Goal: Find specific page/section: Find specific page/section

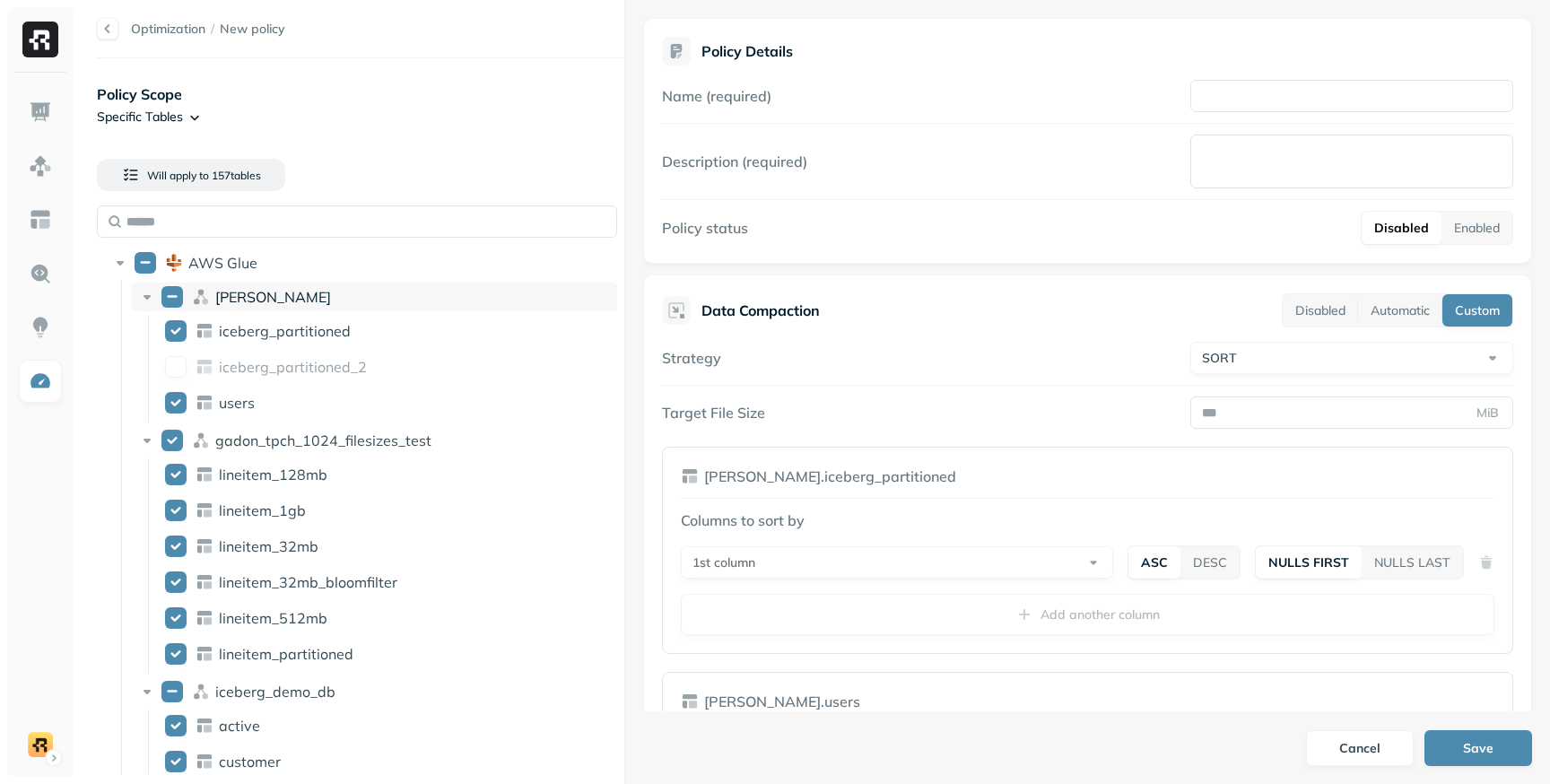
scroll to position [38662, 0]
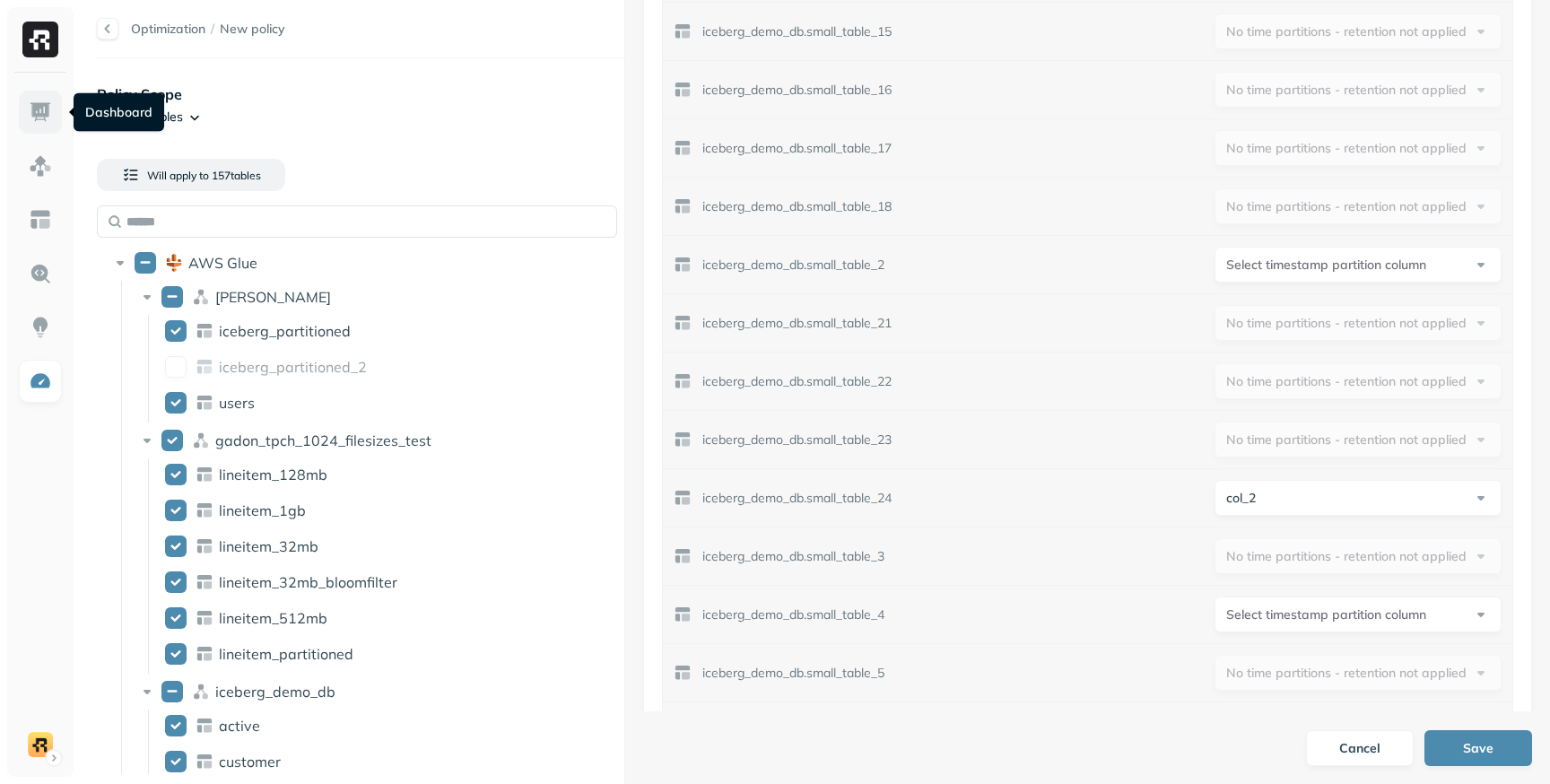
click at [47, 110] on img at bounding box center [40, 111] width 23 height 23
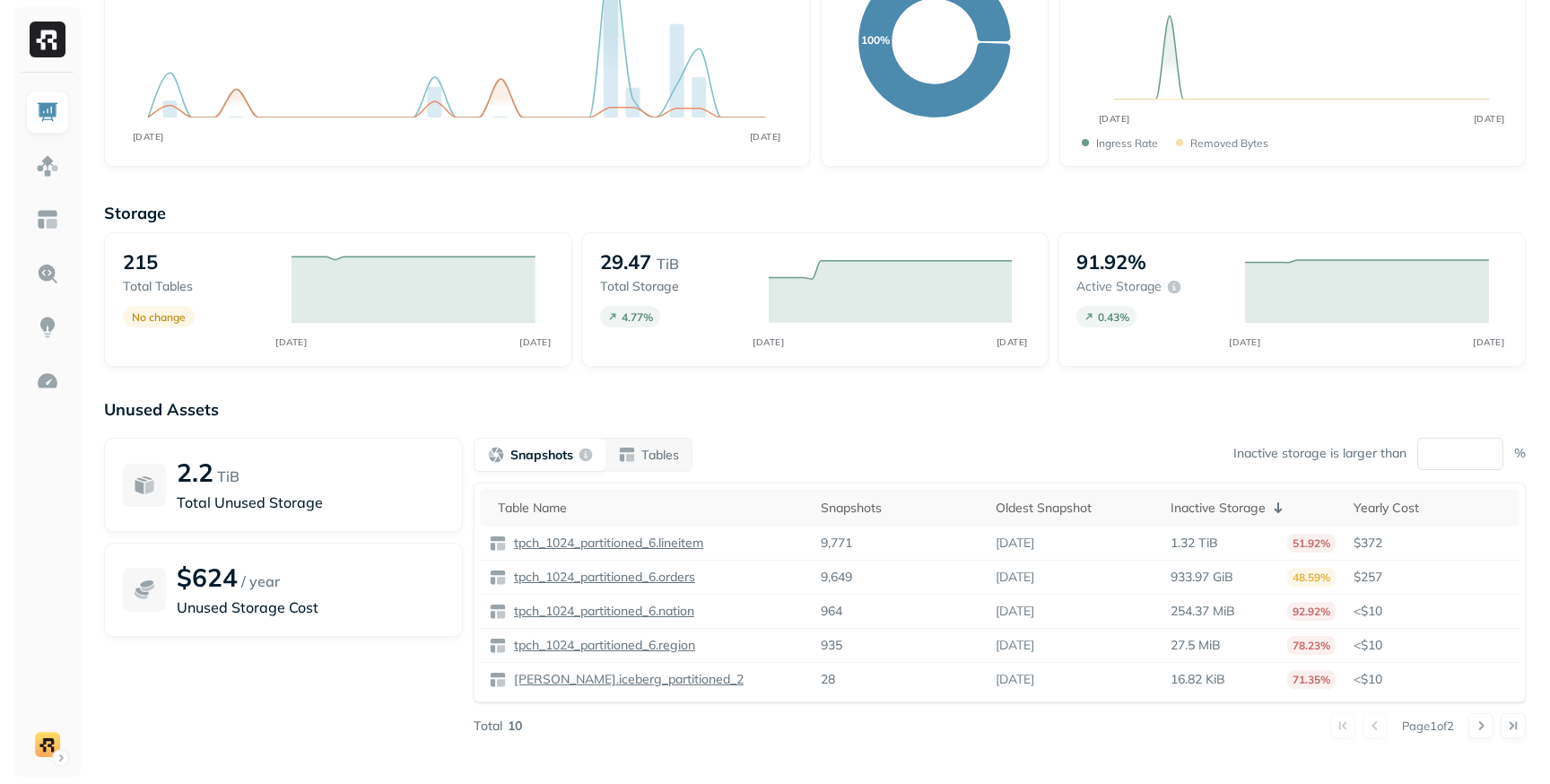
scroll to position [214, 0]
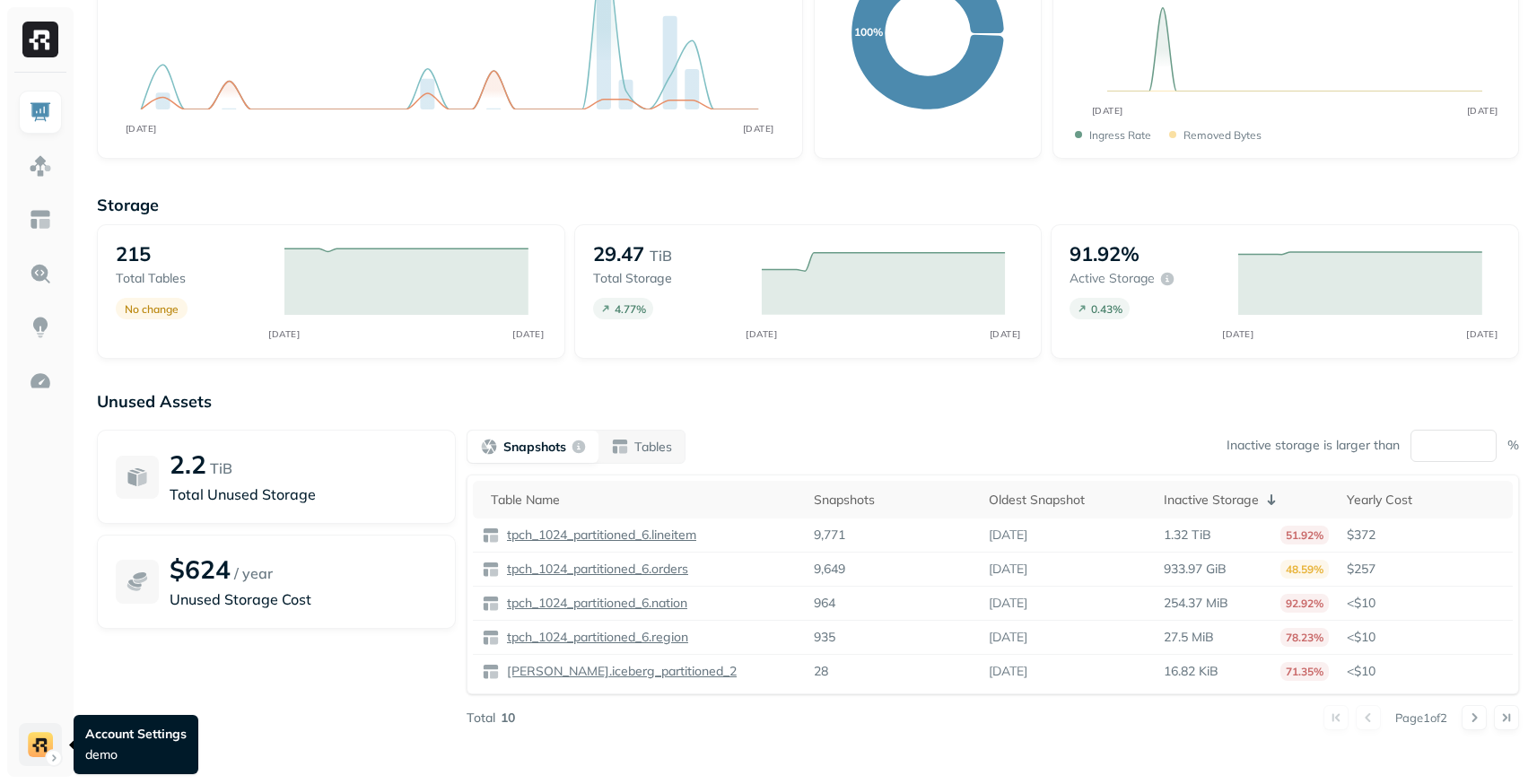
click at [45, 749] on html "Dashboard Last week Query Performance SEP 22 SEP 29 Queries 823 P90 Duration <1…" at bounding box center [768, 285] width 1537 height 998
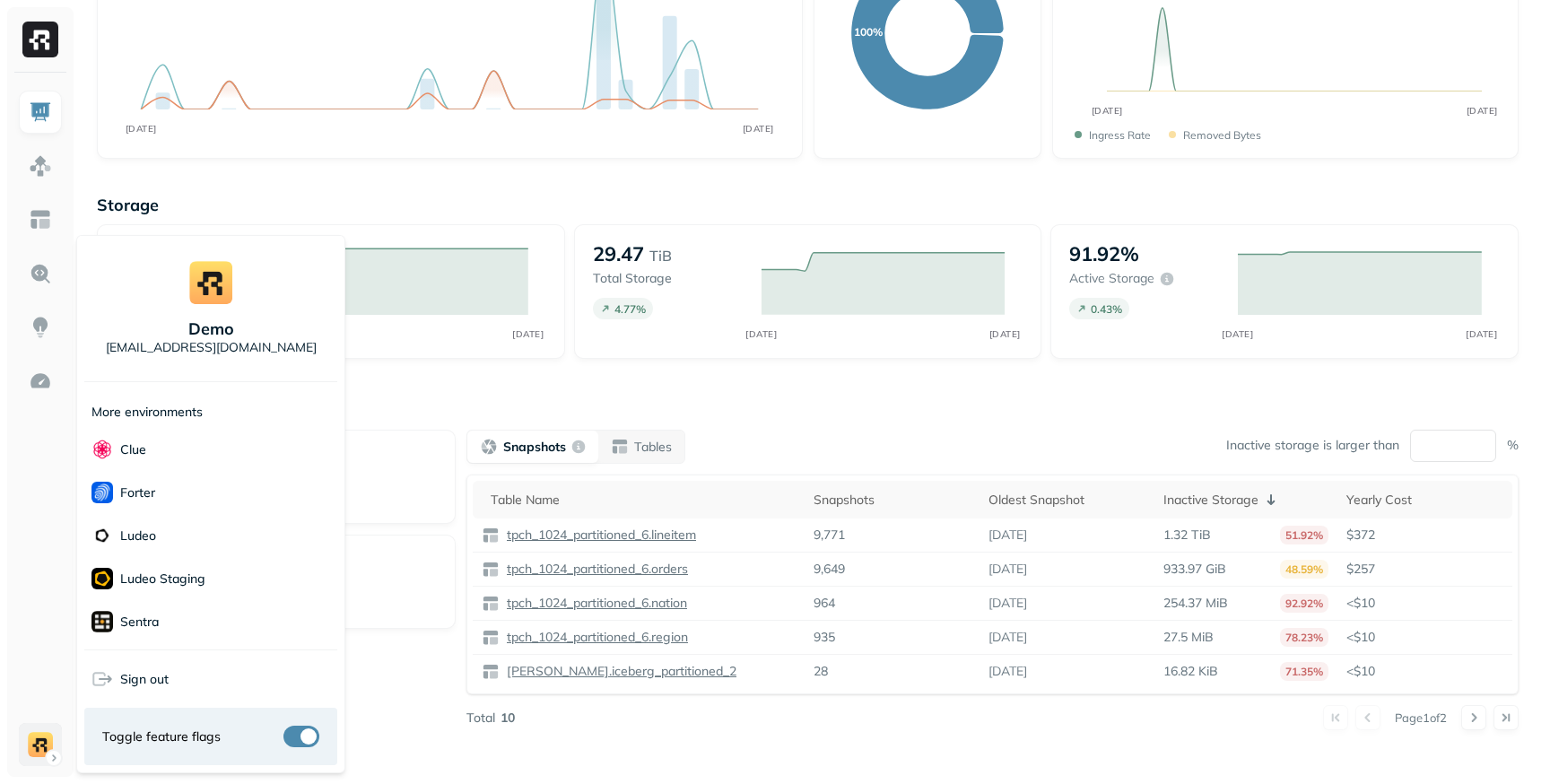
click at [45, 749] on html "Dashboard Last week Query Performance SEP 22 SEP 29 Queries 823 P90 Duration <1…" at bounding box center [775, 285] width 1550 height 998
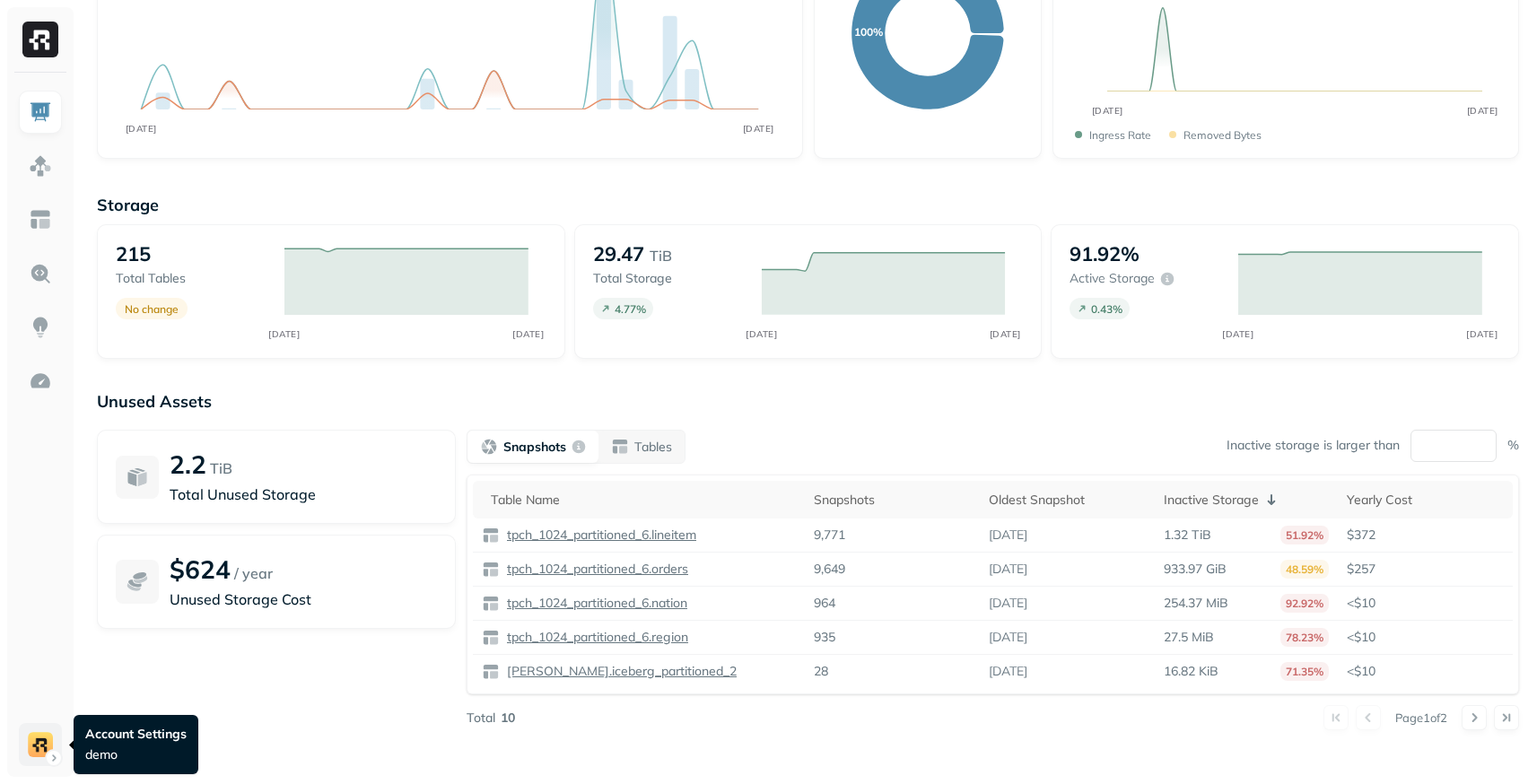
click at [46, 746] on html "Dashboard Last week Query Performance SEP 22 SEP 29 Queries 823 P90 Duration <1…" at bounding box center [768, 285] width 1537 height 998
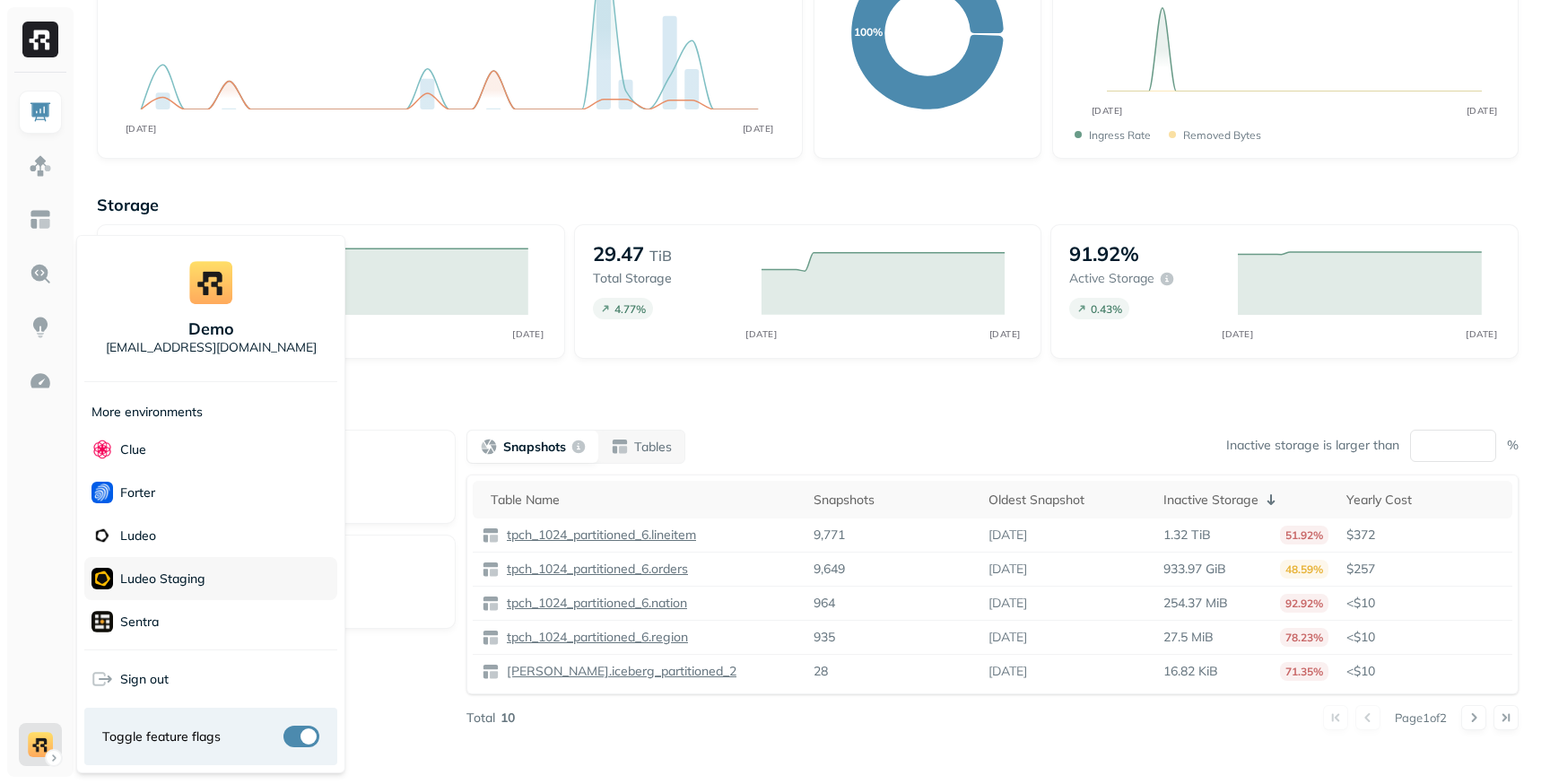
click at [159, 568] on span "Ludeo Staging" at bounding box center [149, 578] width 114 height 21
